Goal: Transaction & Acquisition: Purchase product/service

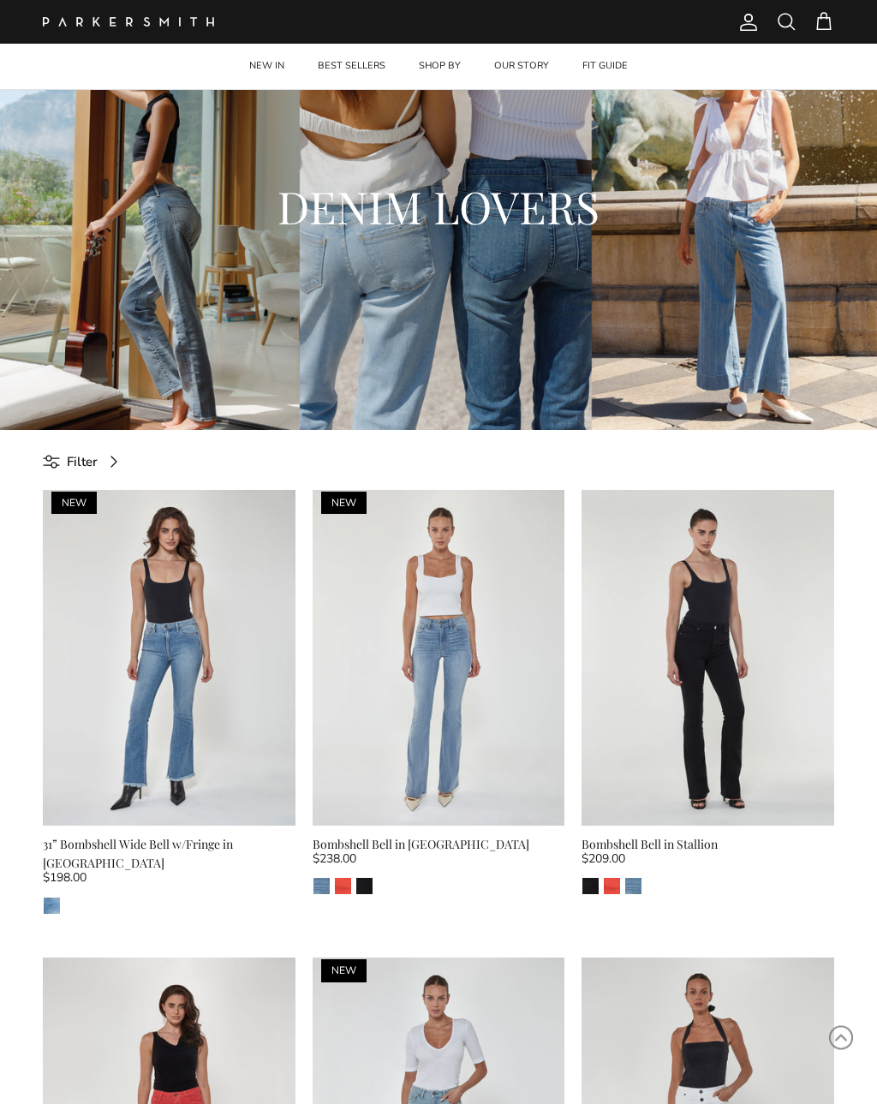
scroll to position [119, 0]
click at [479, 648] on img at bounding box center [439, 659] width 253 height 337
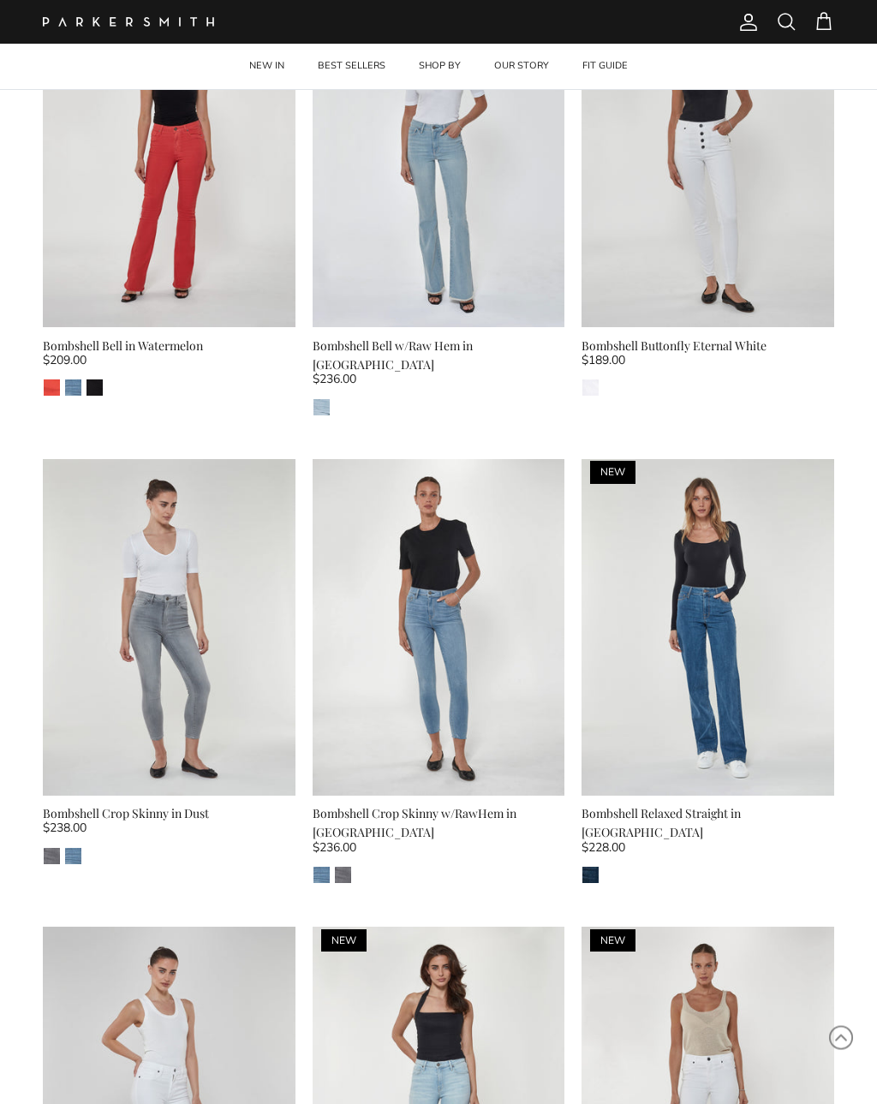
scroll to position [1086, 0]
click at [758, 581] on img at bounding box center [708, 627] width 253 height 337
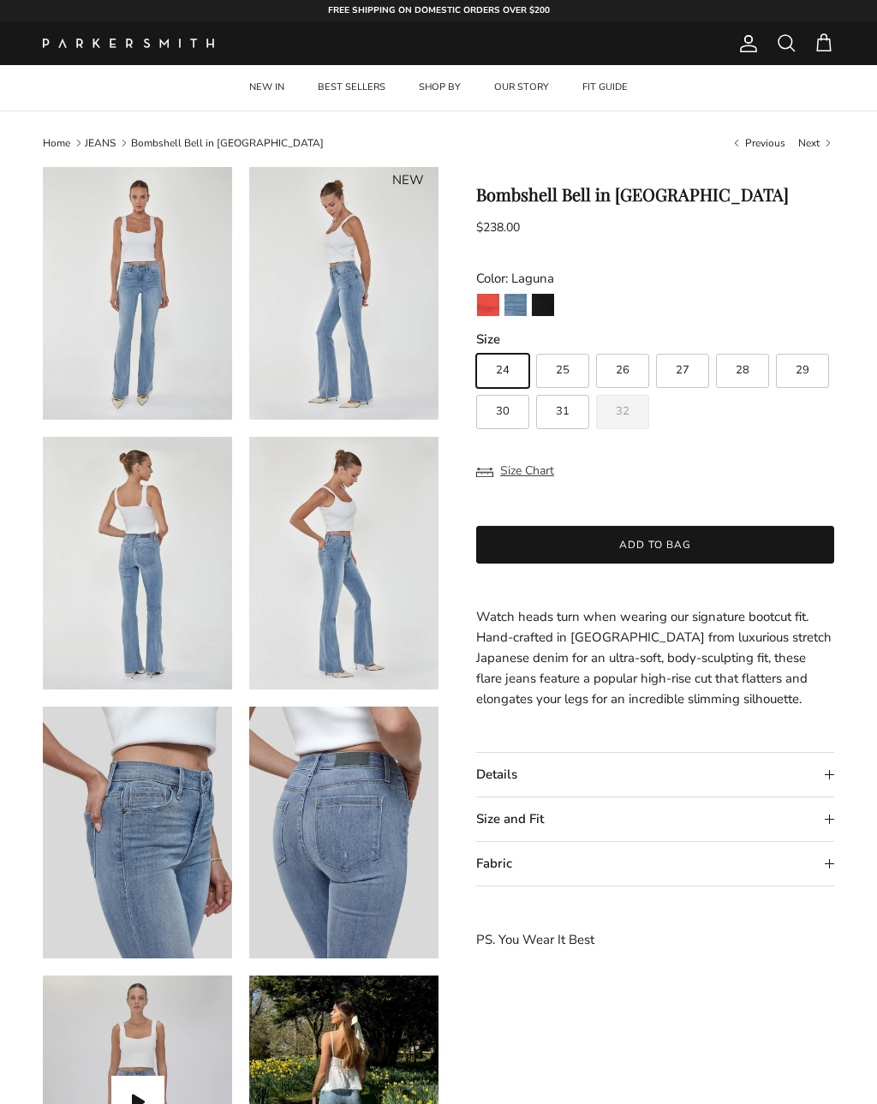
click at [832, 766] on summary "Details" at bounding box center [655, 775] width 358 height 44
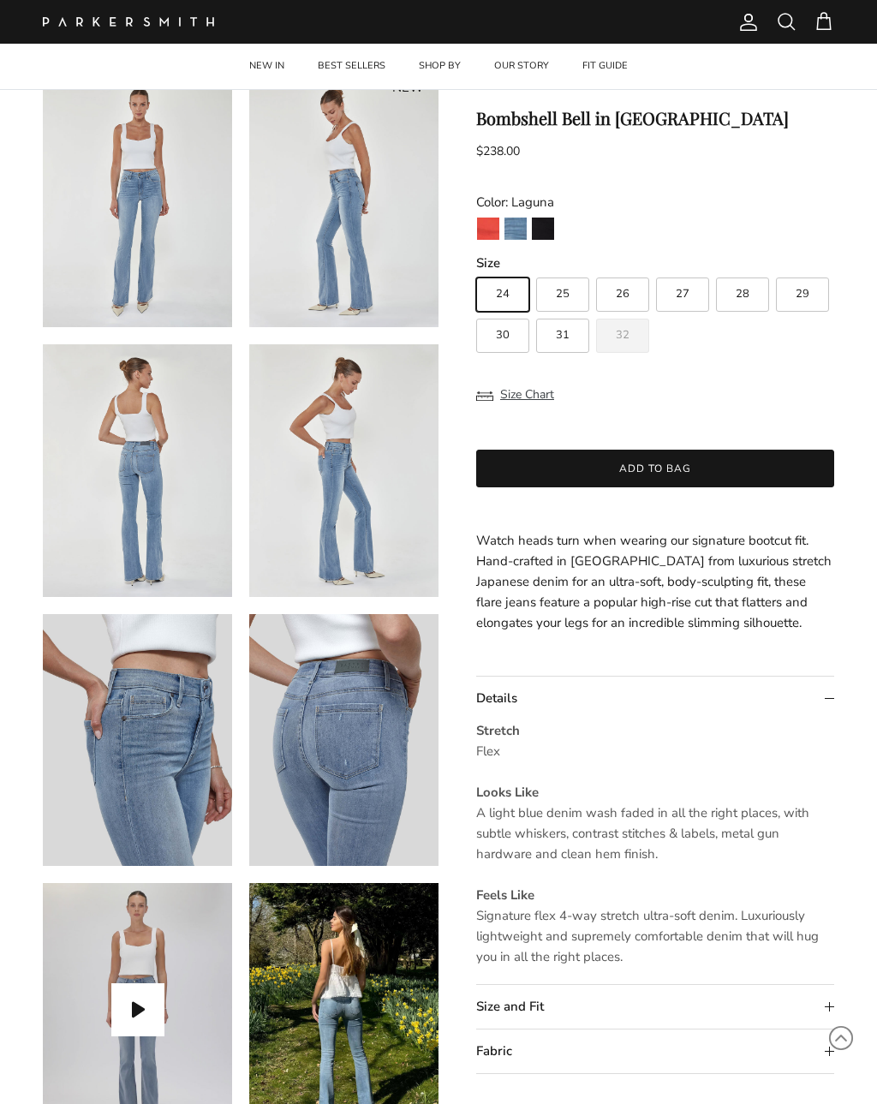
scroll to position [107, 0]
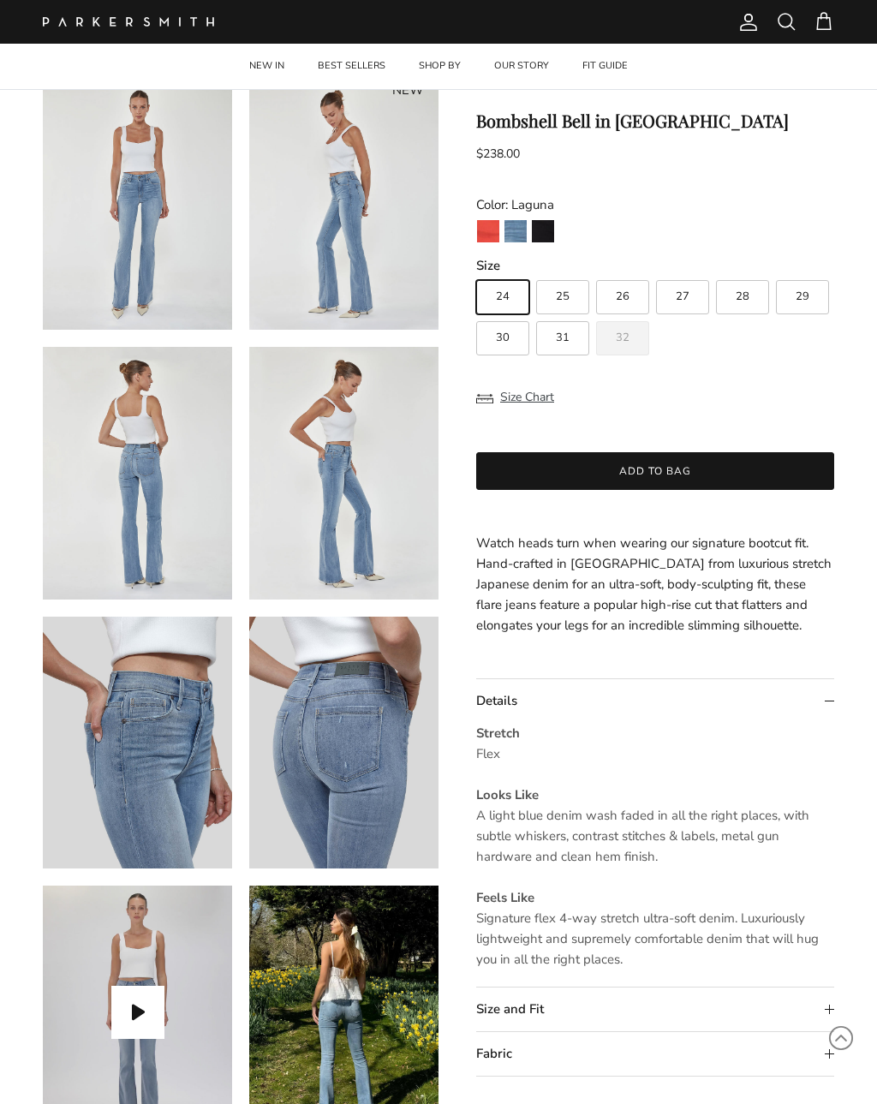
click at [848, 1006] on product-form "Previous Next NEW NEW" at bounding box center [438, 600] width 877 height 1080
click at [820, 1016] on summary "Size and Fit" at bounding box center [655, 1009] width 358 height 44
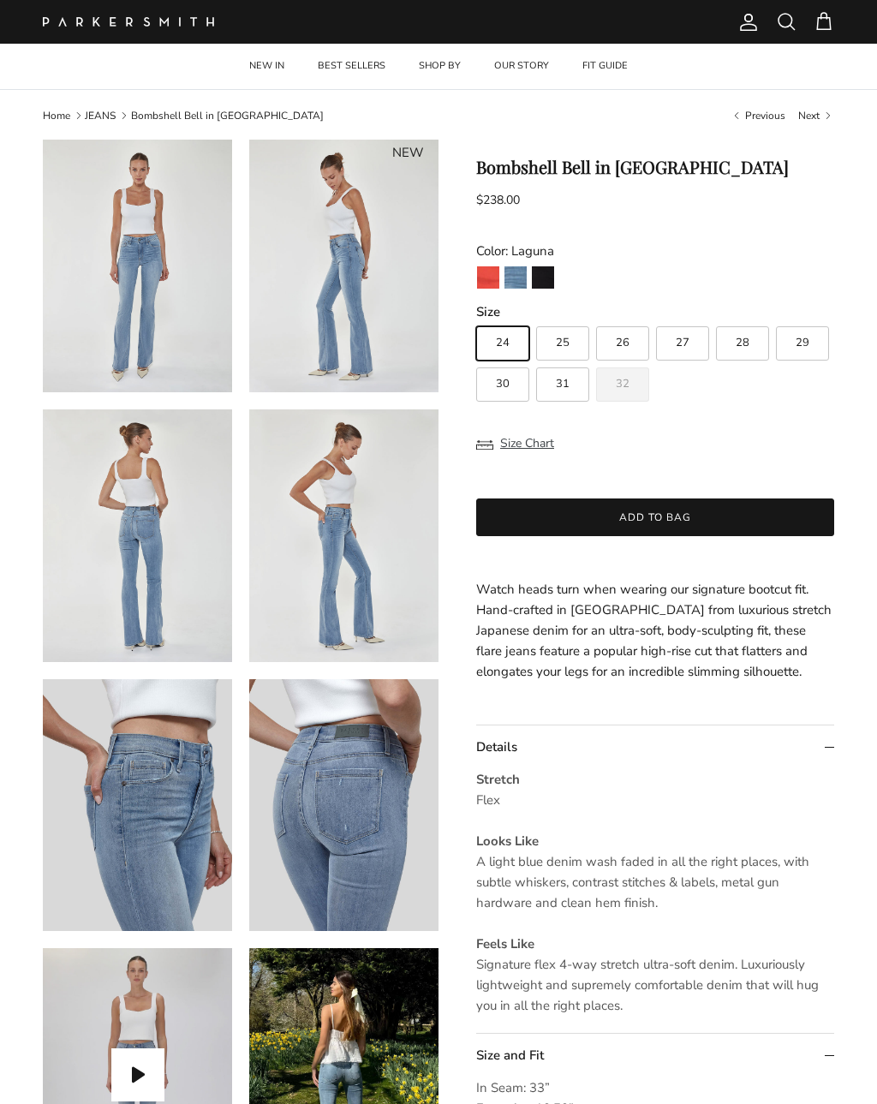
scroll to position [27, 0]
click at [554, 265] on link "Stallion" at bounding box center [543, 279] width 24 height 29
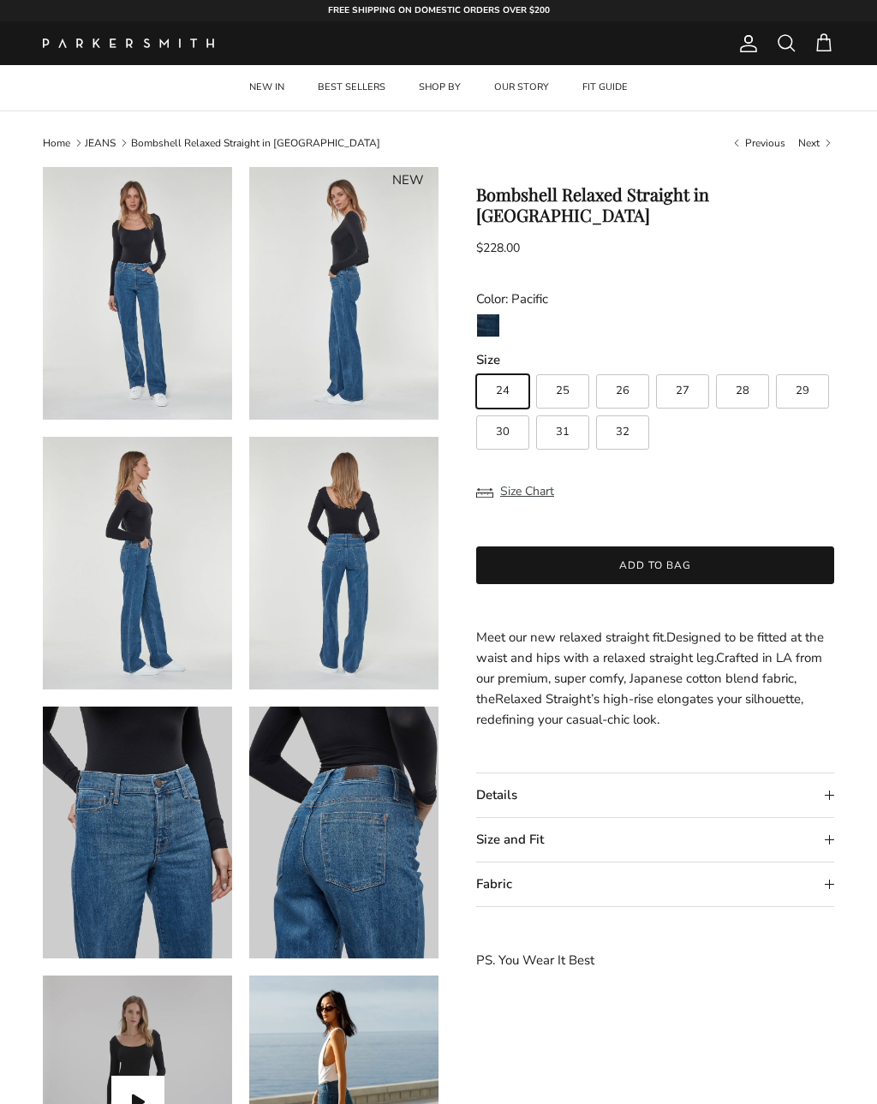
click at [585, 818] on summary "Size and Fit" at bounding box center [655, 840] width 358 height 44
